Goal: Task Accomplishment & Management: Manage account settings

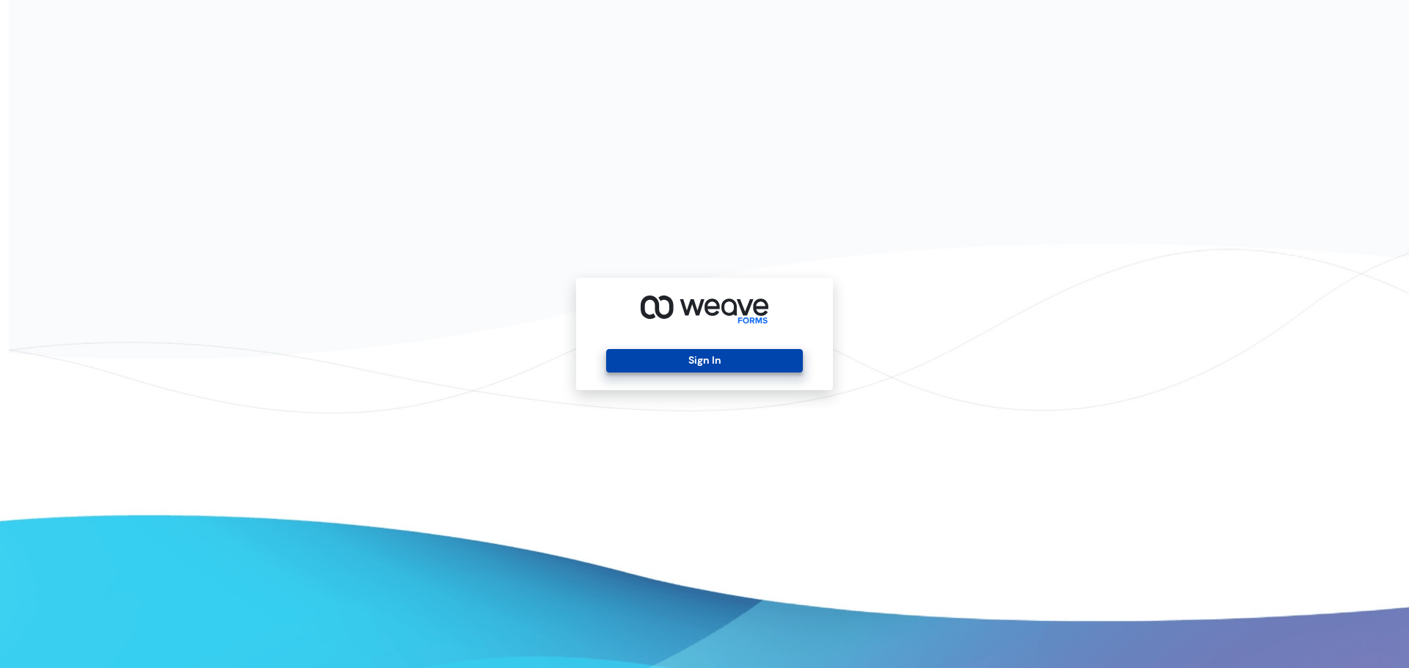
click at [757, 362] on button "Sign In" at bounding box center [704, 360] width 196 height 23
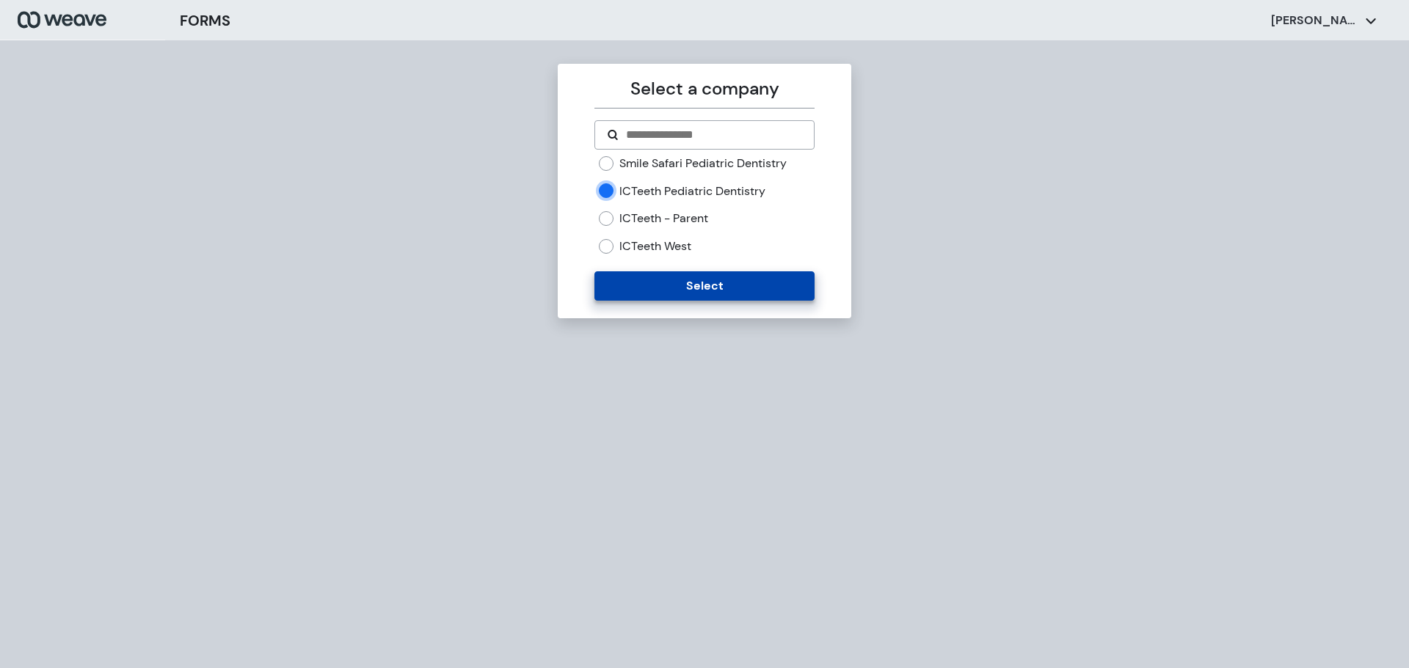
click at [631, 274] on button "Select" at bounding box center [703, 285] width 219 height 29
